Goal: Information Seeking & Learning: Find specific fact

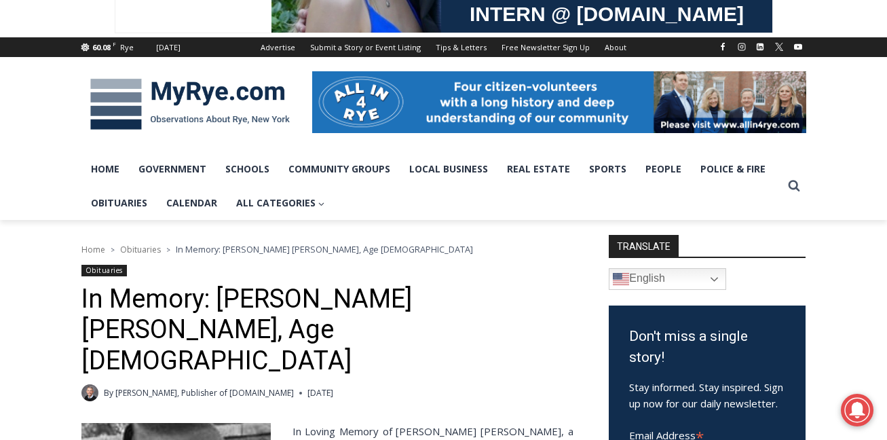
scroll to position [338, 0]
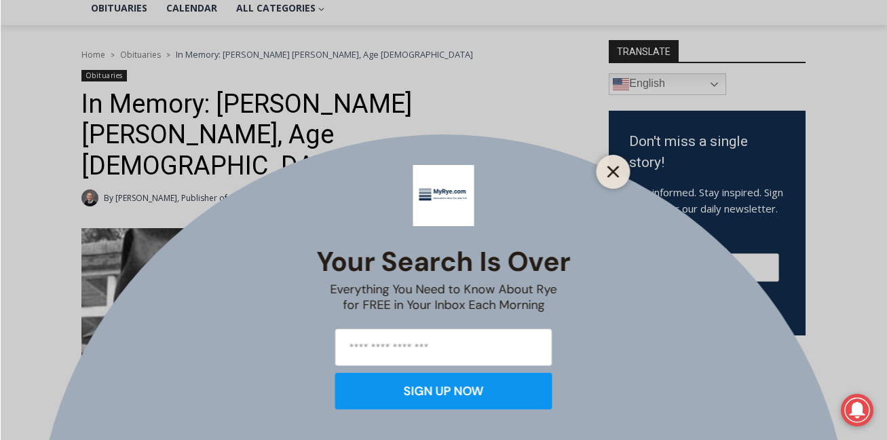
click at [612, 172] on line "Close" at bounding box center [613, 172] width 10 height 10
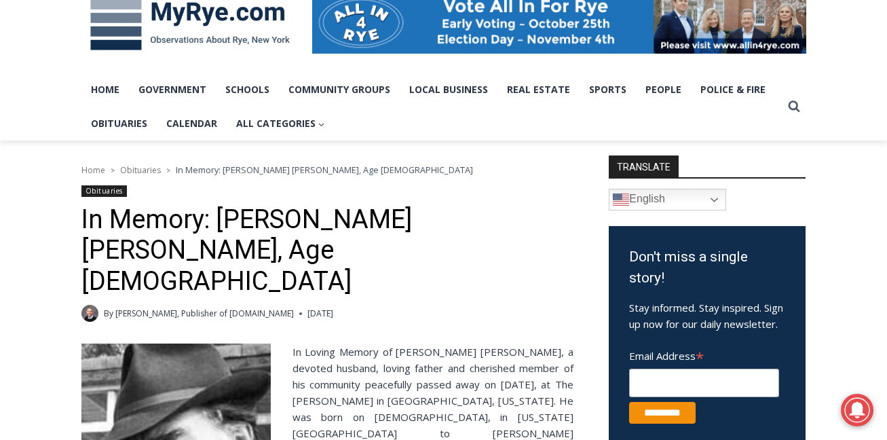
scroll to position [420, 0]
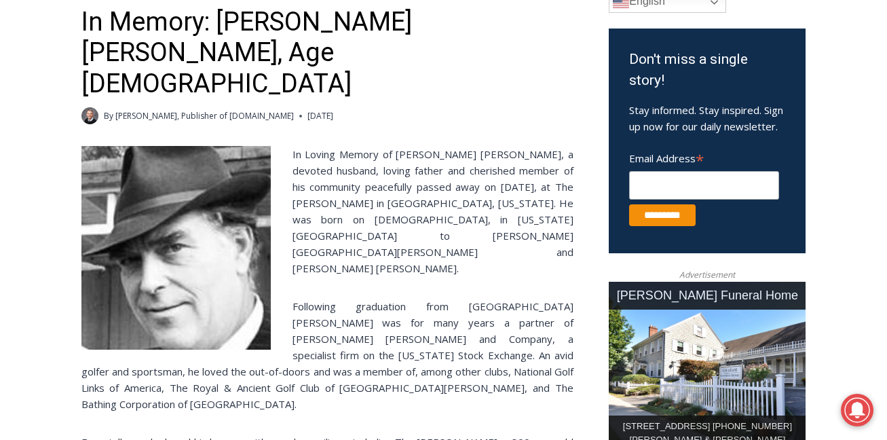
click at [356, 146] on p "In Loving Memory of [PERSON_NAME] [PERSON_NAME], a devoted husband, loving fath…" at bounding box center [327, 211] width 492 height 130
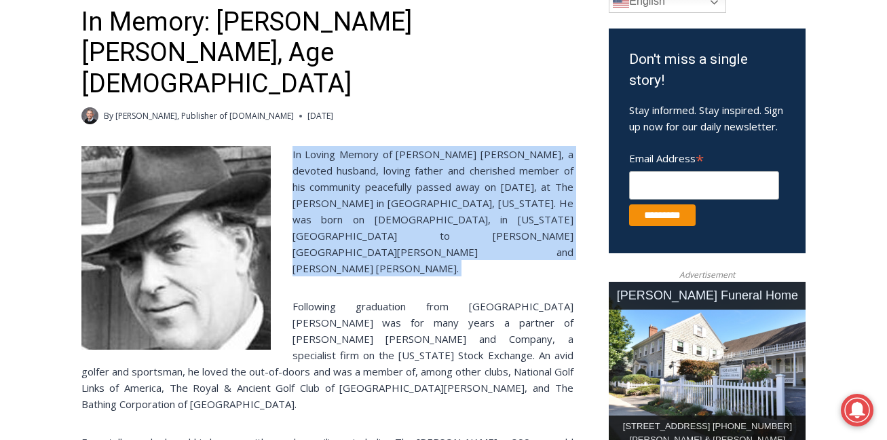
click at [356, 146] on p "In Loving Memory of [PERSON_NAME] [PERSON_NAME], a devoted husband, loving fath…" at bounding box center [327, 211] width 492 height 130
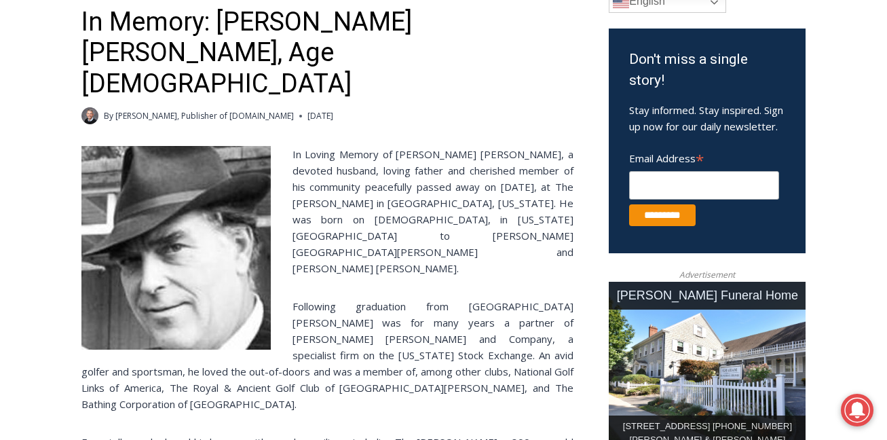
click at [308, 146] on p "In Loving Memory of [PERSON_NAME] [PERSON_NAME], a devoted husband, loving fath…" at bounding box center [327, 211] width 492 height 130
click at [352, 146] on p "In Loving Memory of [PERSON_NAME] [PERSON_NAME], a devoted husband, loving fath…" at bounding box center [327, 211] width 492 height 130
click at [382, 146] on p "In Loving Memory of [PERSON_NAME] [PERSON_NAME], a devoted husband, loving fath…" at bounding box center [327, 211] width 492 height 130
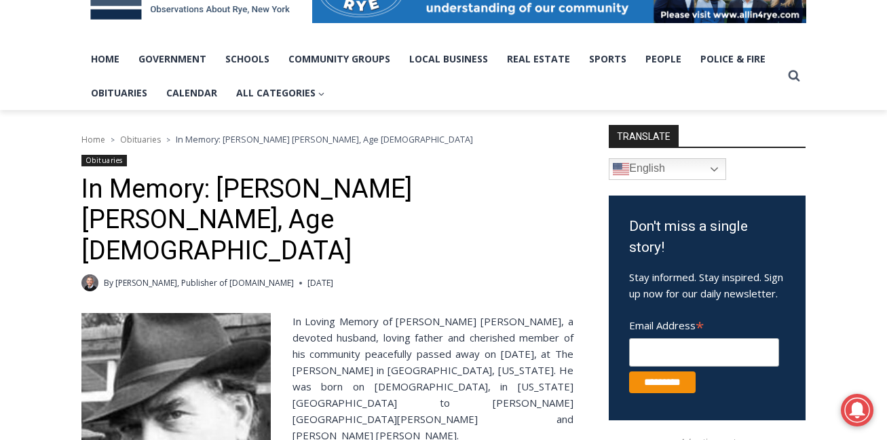
scroll to position [308, 0]
